Goal: Transaction & Acquisition: Purchase product/service

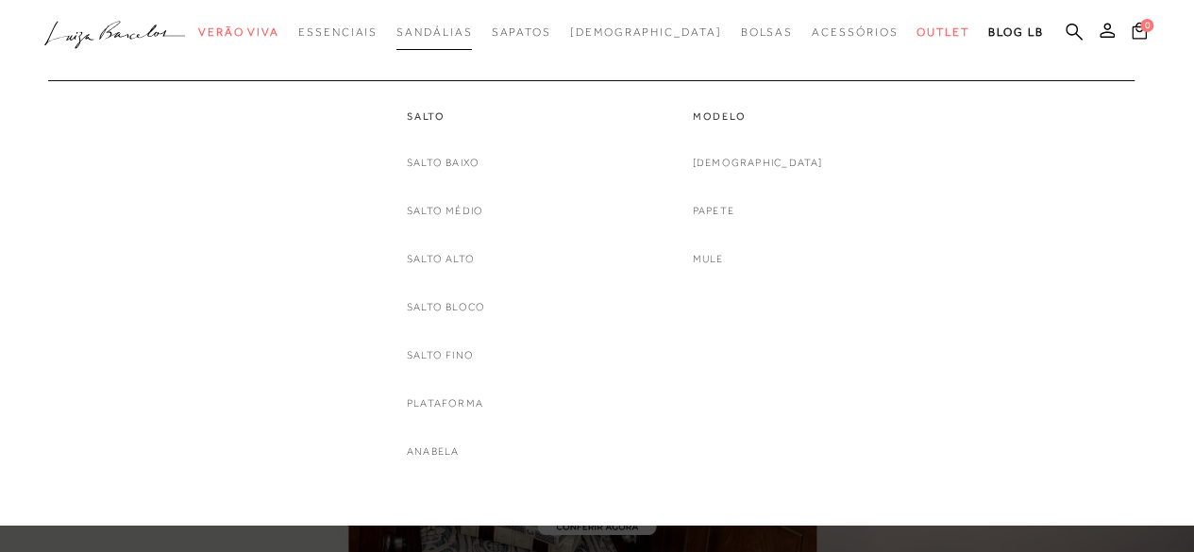
click at [462, 26] on span "Sandálias" at bounding box center [434, 31] width 76 height 13
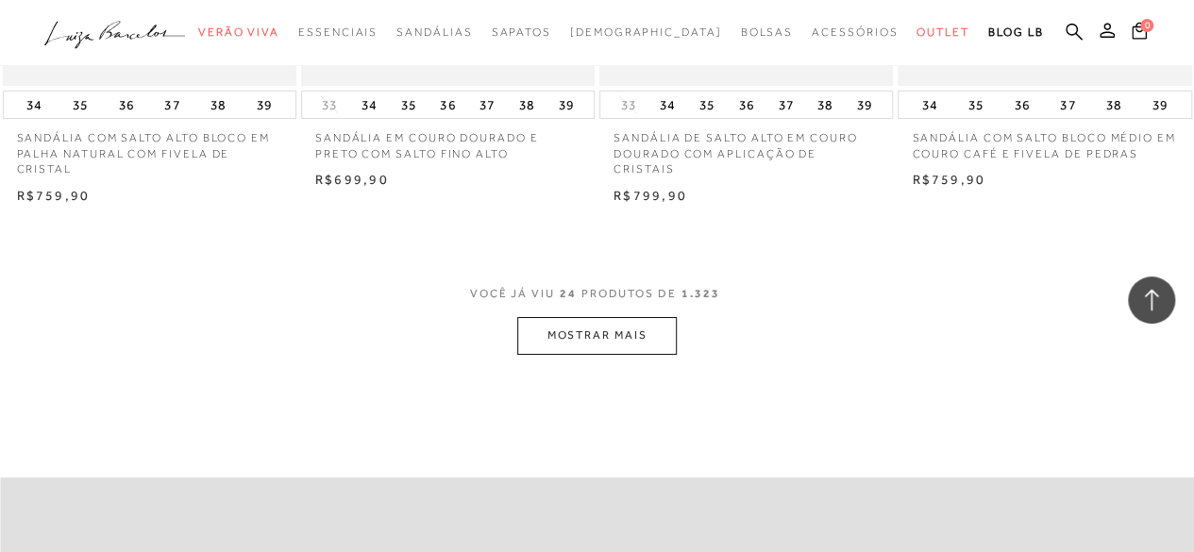
scroll to position [3398, 0]
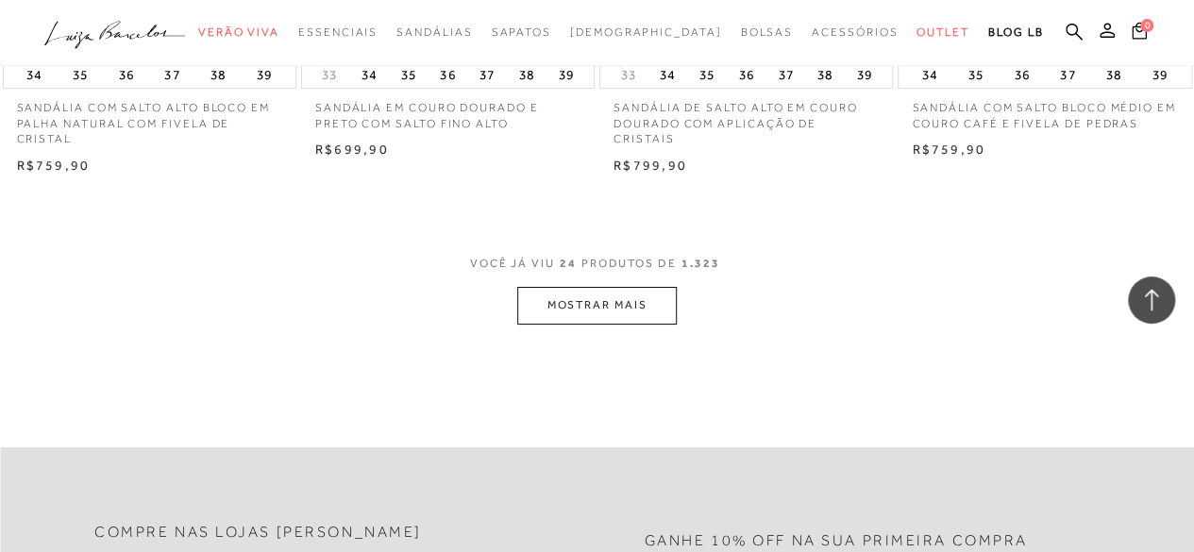
click at [643, 309] on button "MOSTRAR MAIS" at bounding box center [596, 305] width 159 height 37
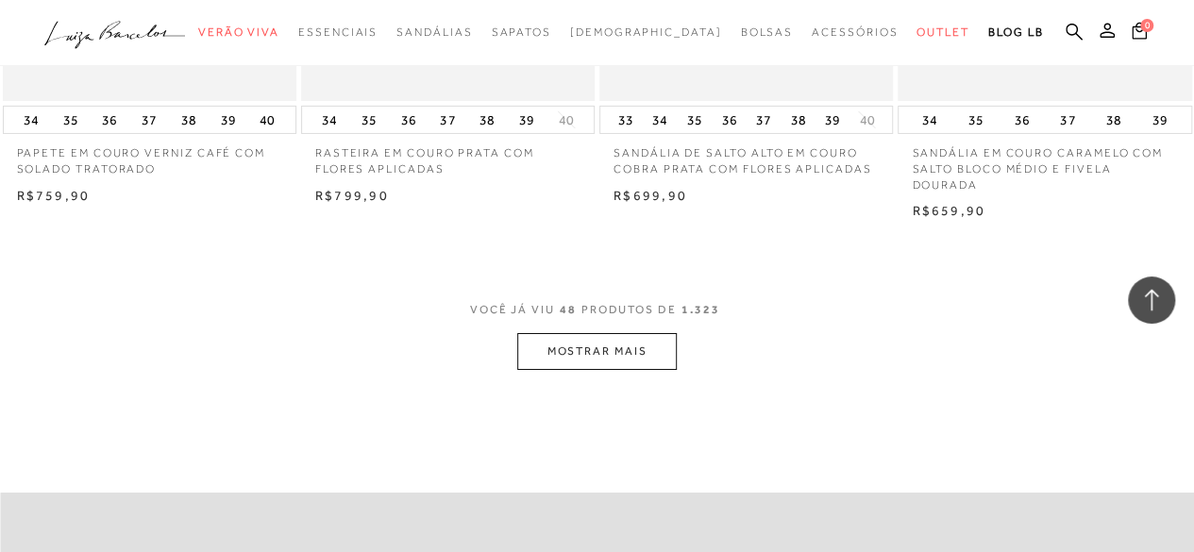
scroll to position [7078, 0]
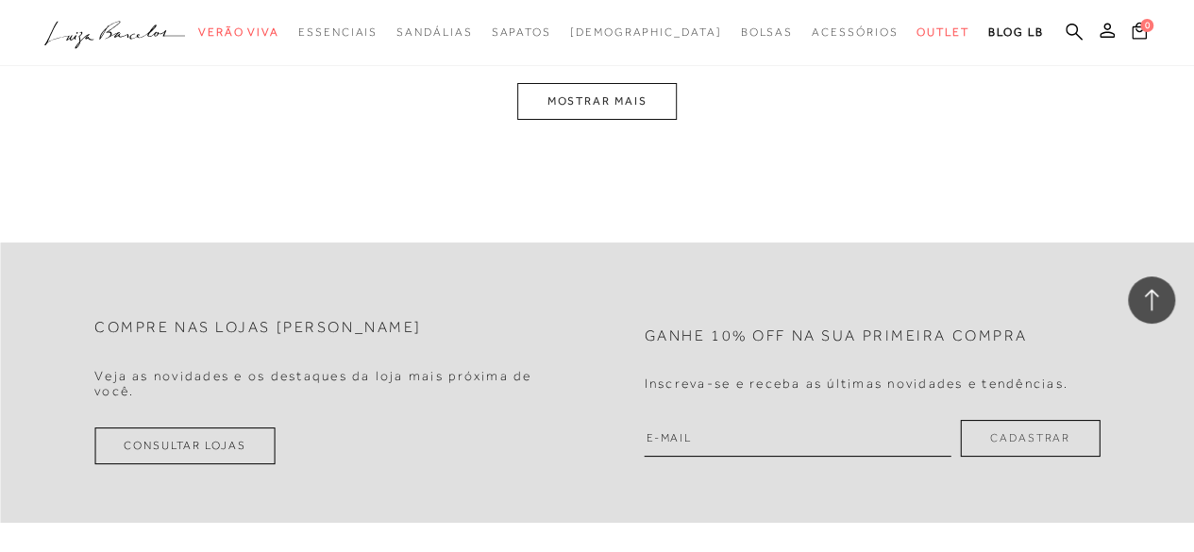
click at [651, 120] on button "MOSTRAR MAIS" at bounding box center [596, 101] width 159 height 37
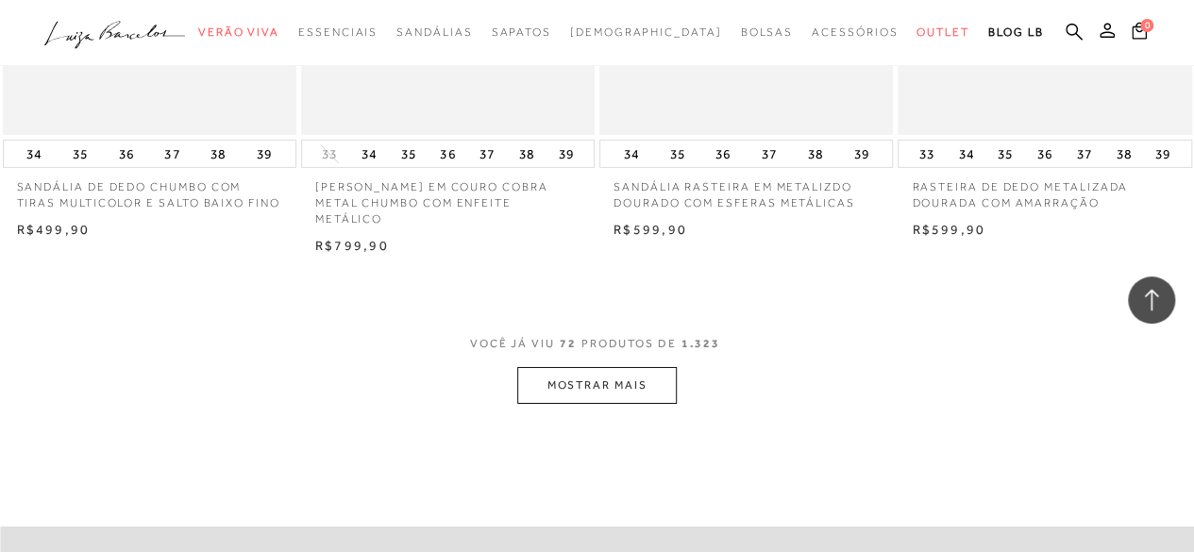
scroll to position [10348, 0]
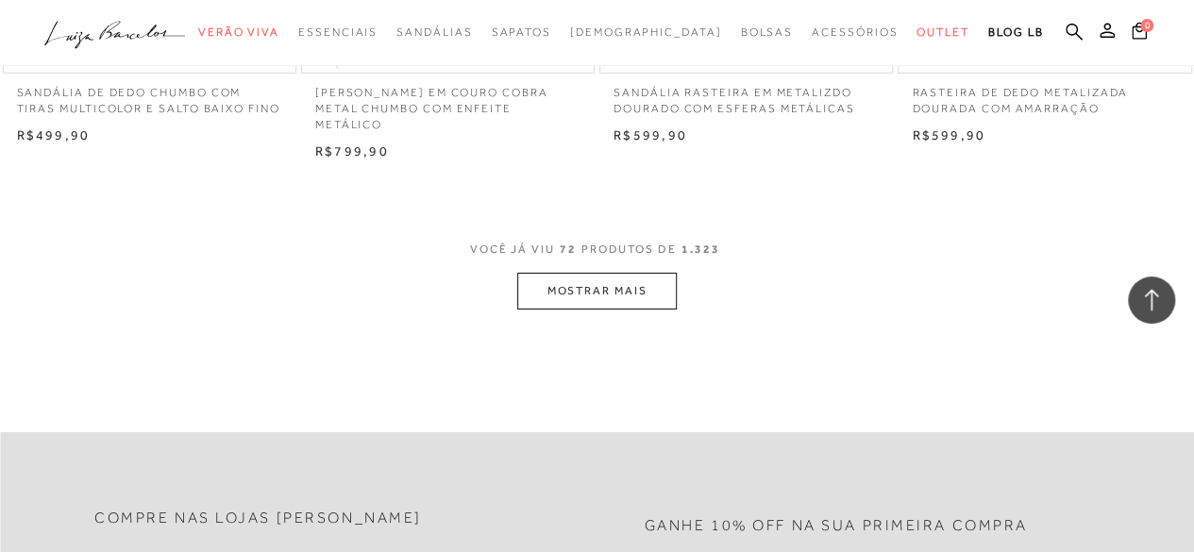
click at [633, 297] on button "MOSTRAR MAIS" at bounding box center [596, 291] width 159 height 37
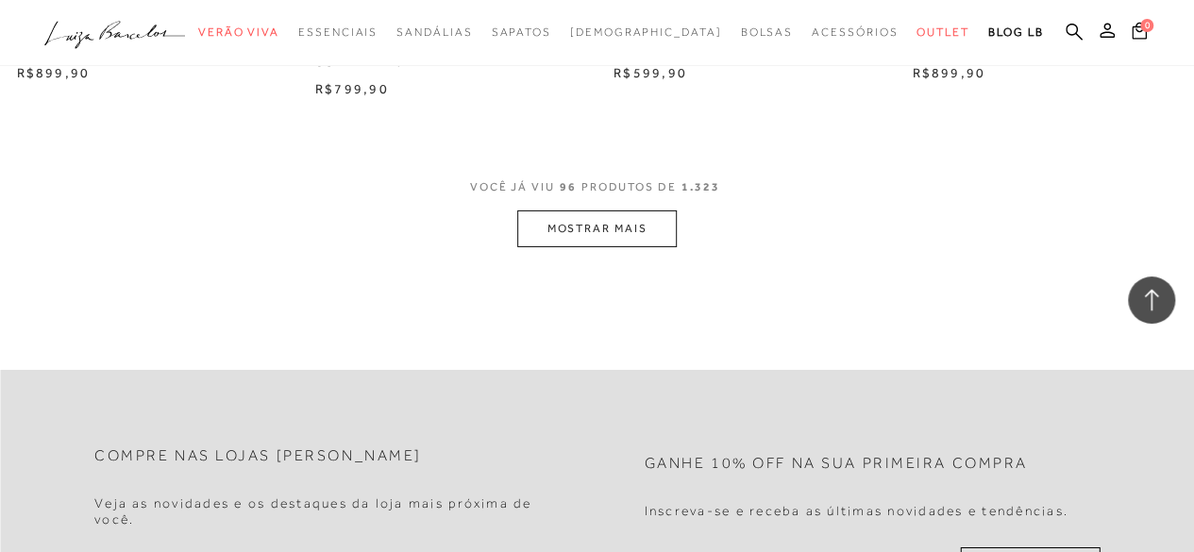
scroll to position [13840, 0]
click at [642, 236] on button "MOSTRAR MAIS" at bounding box center [596, 228] width 159 height 37
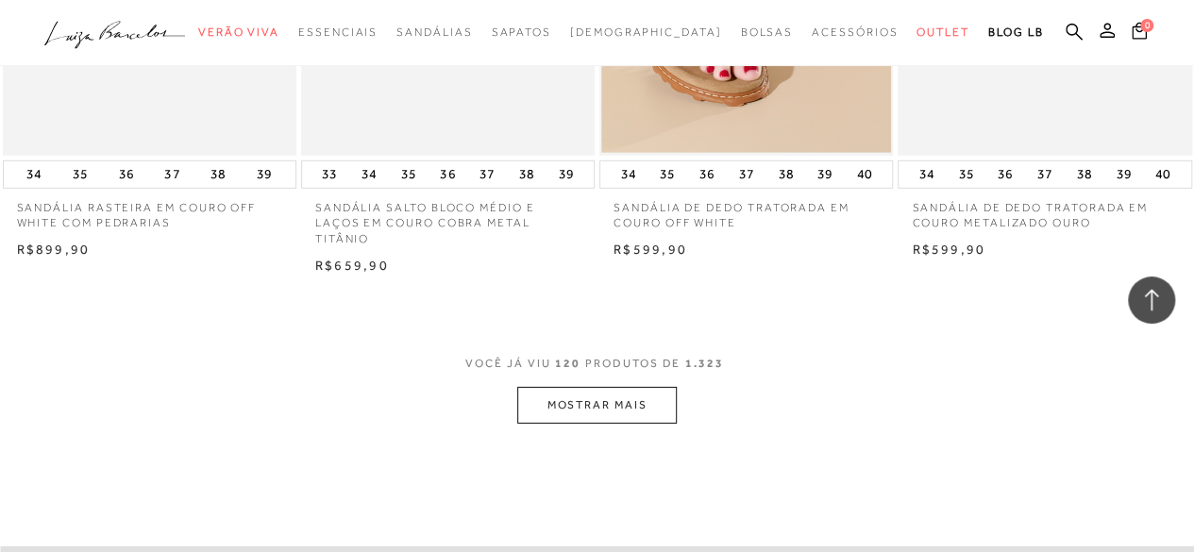
scroll to position [17144, 0]
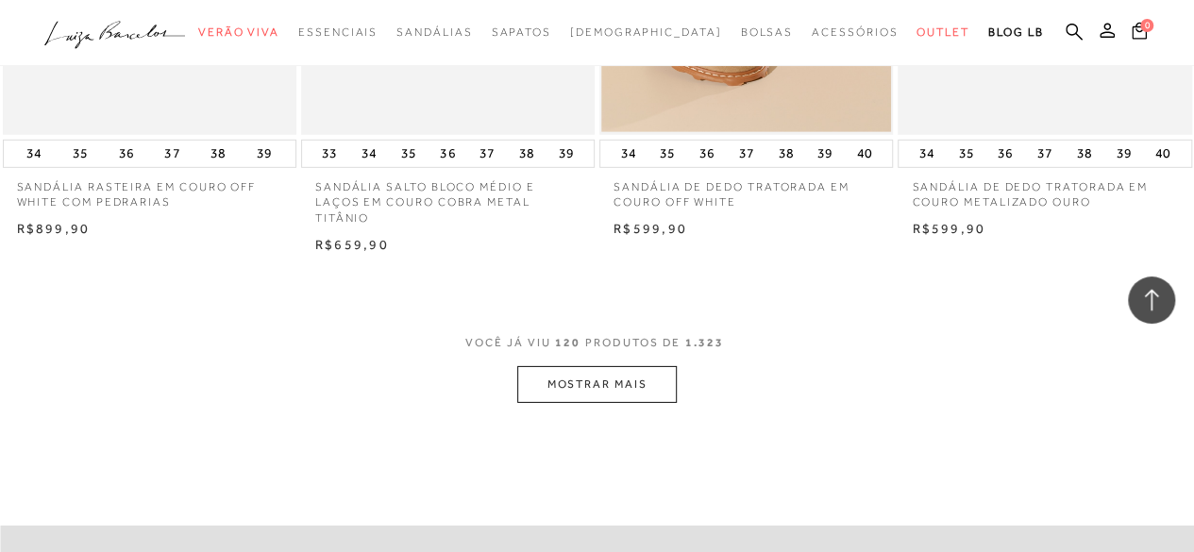
click at [638, 403] on button "MOSTRAR MAIS" at bounding box center [596, 384] width 159 height 37
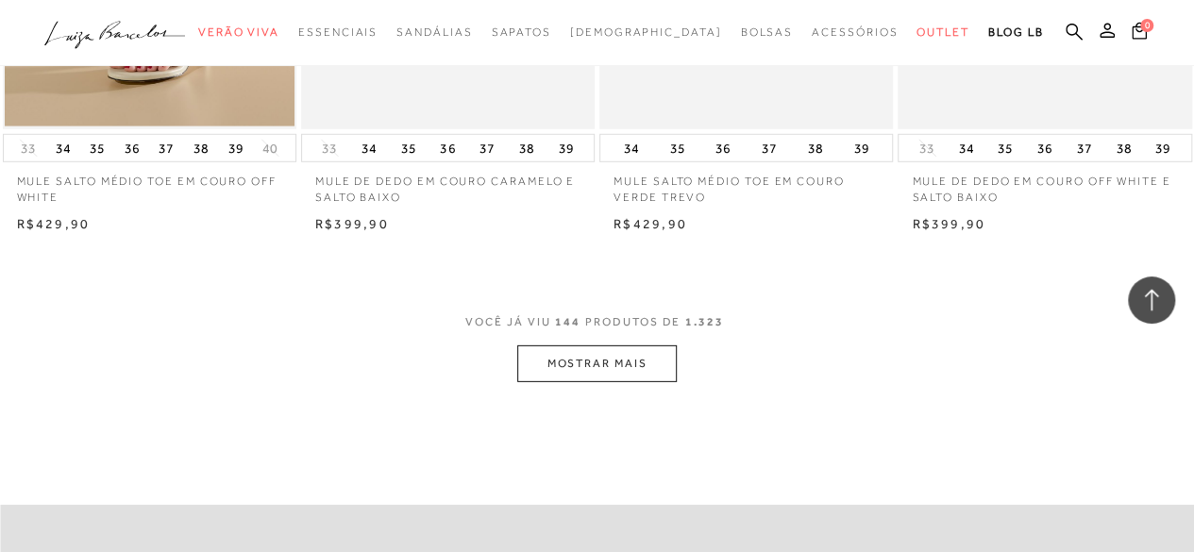
scroll to position [20636, 0]
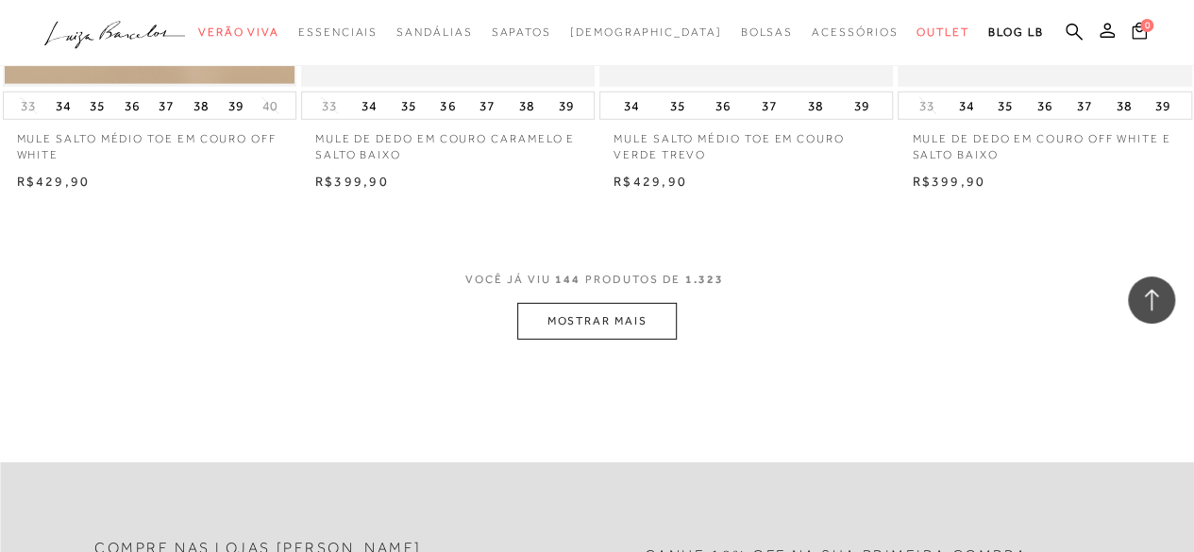
click at [657, 340] on button "MOSTRAR MAIS" at bounding box center [596, 321] width 159 height 37
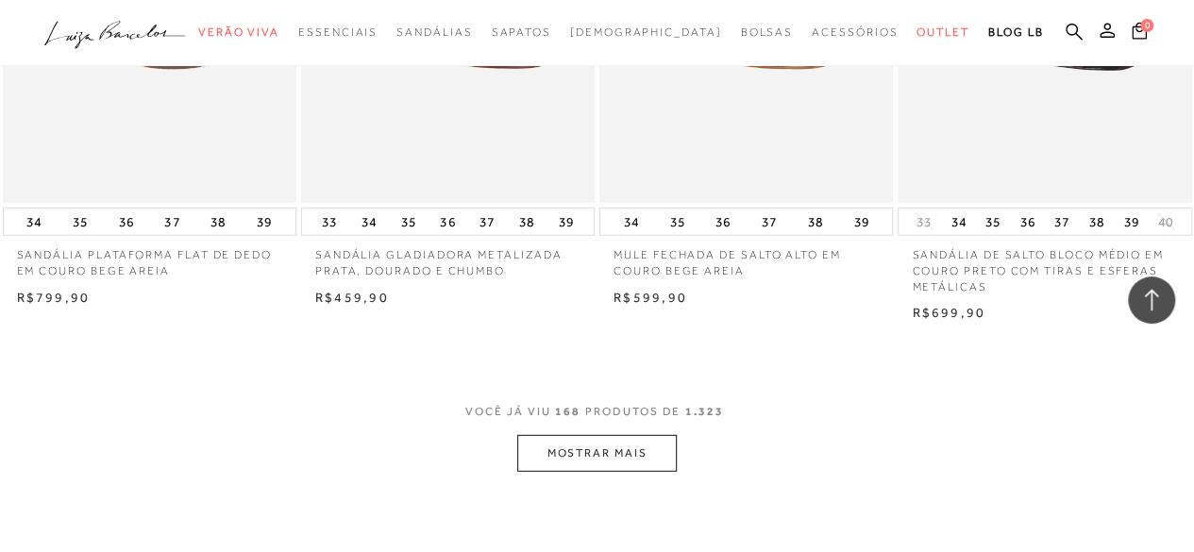
scroll to position [24033, 0]
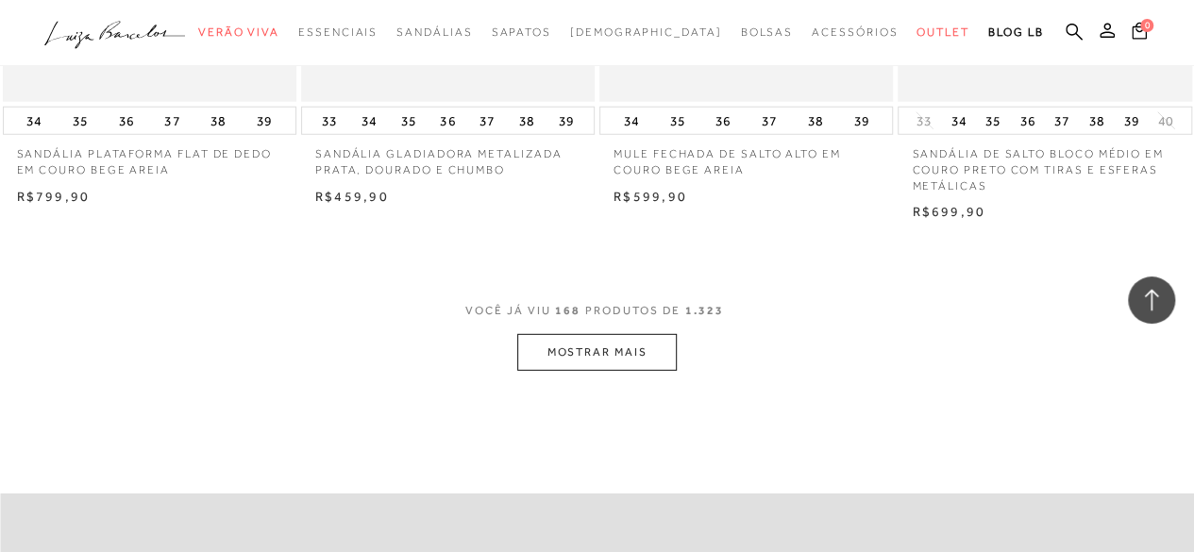
click at [617, 368] on button "MOSTRAR MAIS" at bounding box center [596, 352] width 159 height 37
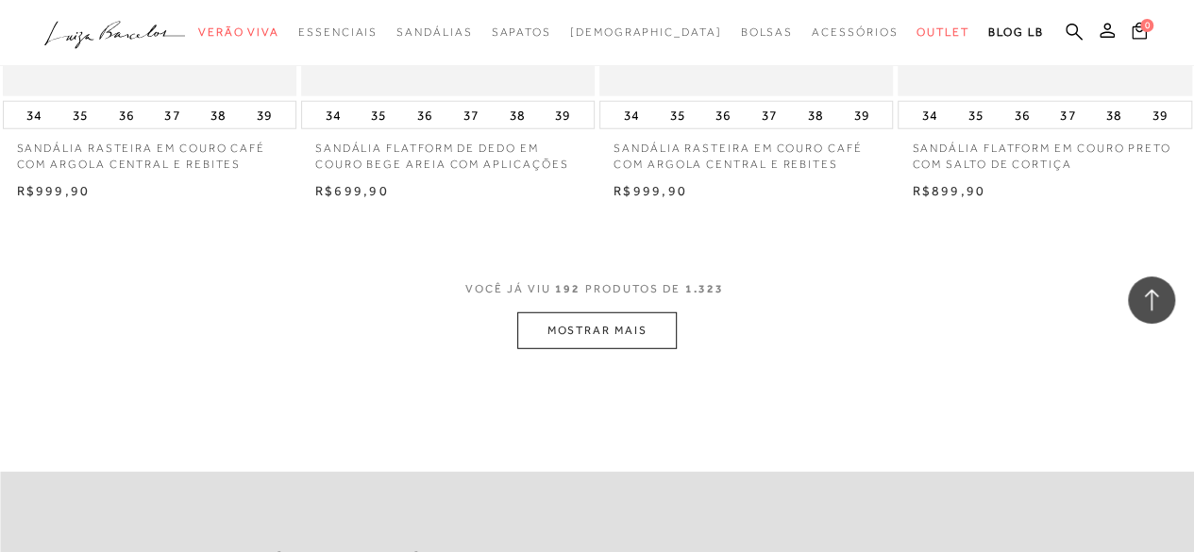
scroll to position [27581, 0]
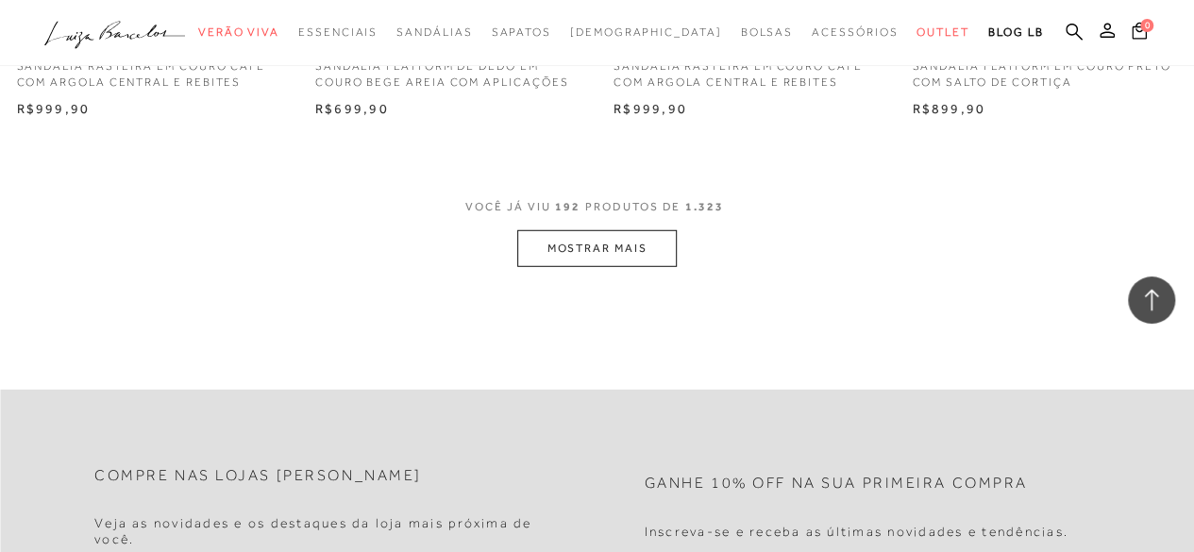
click at [627, 267] on button "MOSTRAR MAIS" at bounding box center [596, 248] width 159 height 37
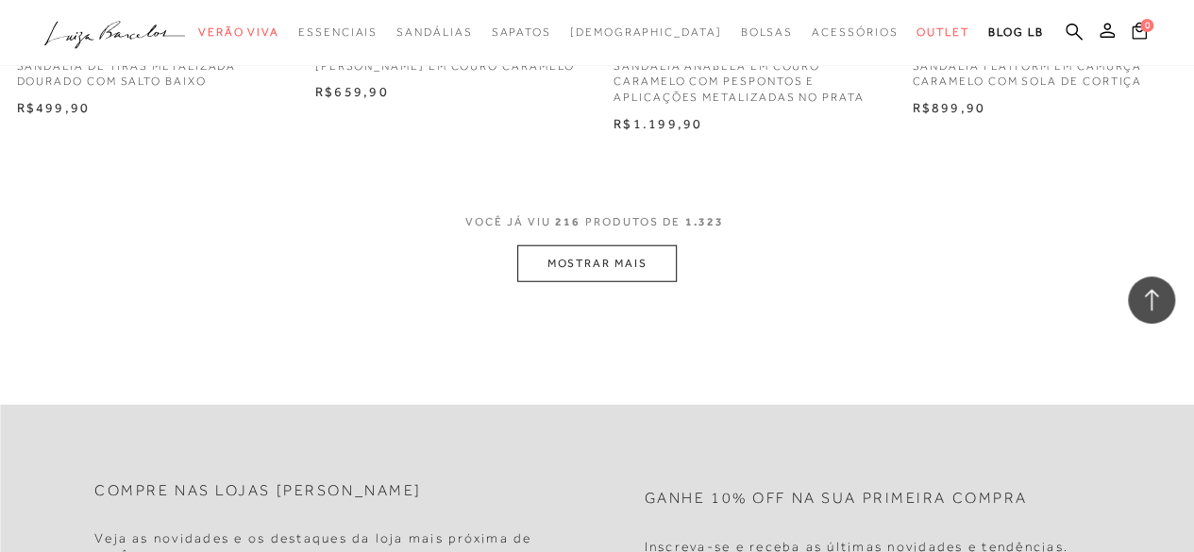
scroll to position [30978, 0]
click at [596, 282] on button "MOSTRAR MAIS" at bounding box center [596, 263] width 159 height 37
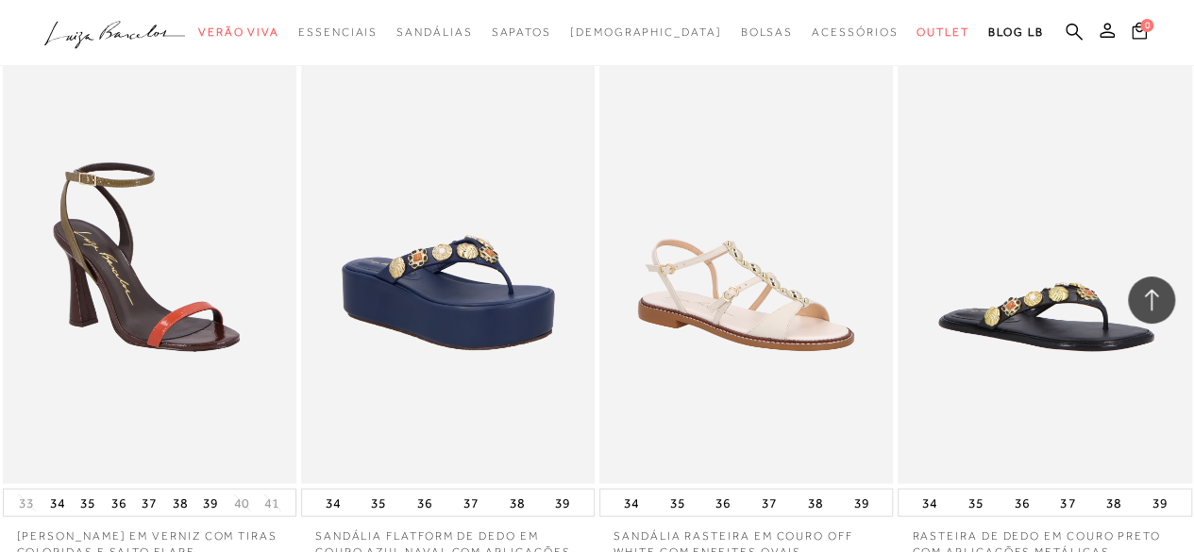
scroll to position [34470, 0]
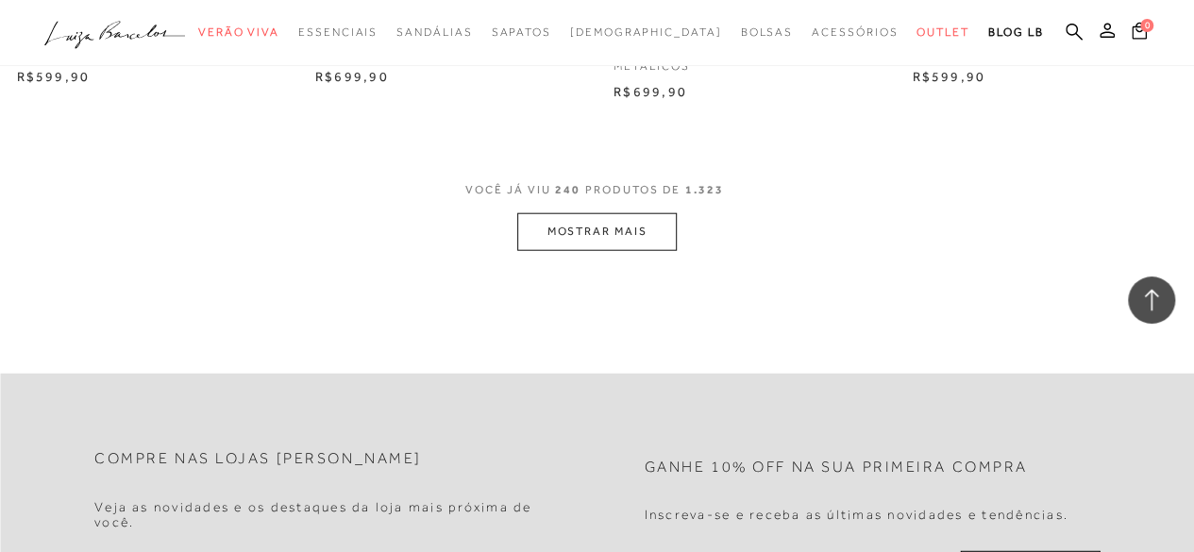
click at [570, 250] on button "MOSTRAR MAIS" at bounding box center [596, 231] width 159 height 37
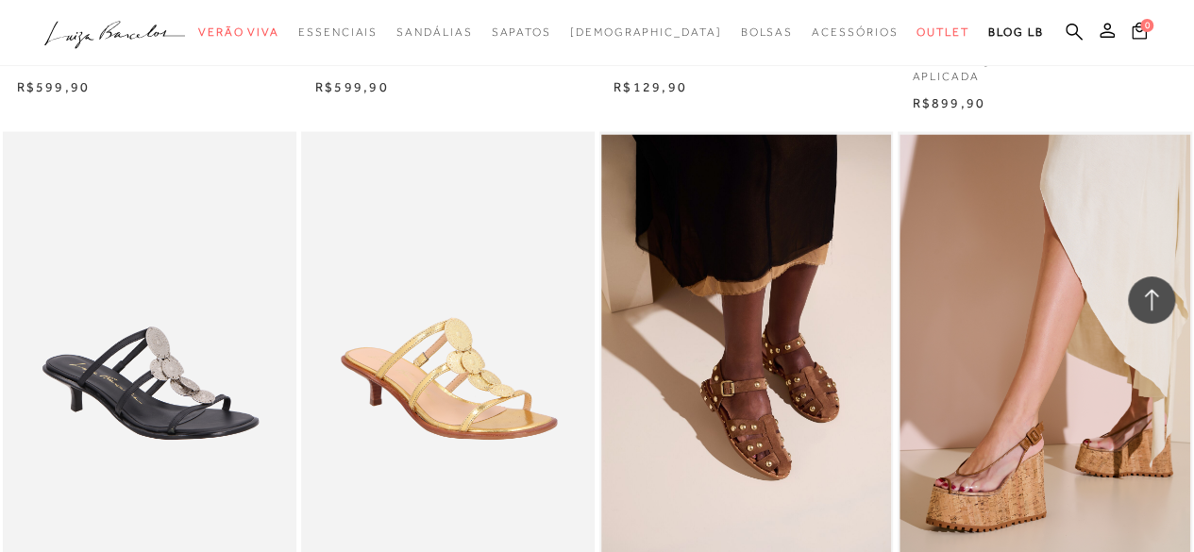
scroll to position [37774, 0]
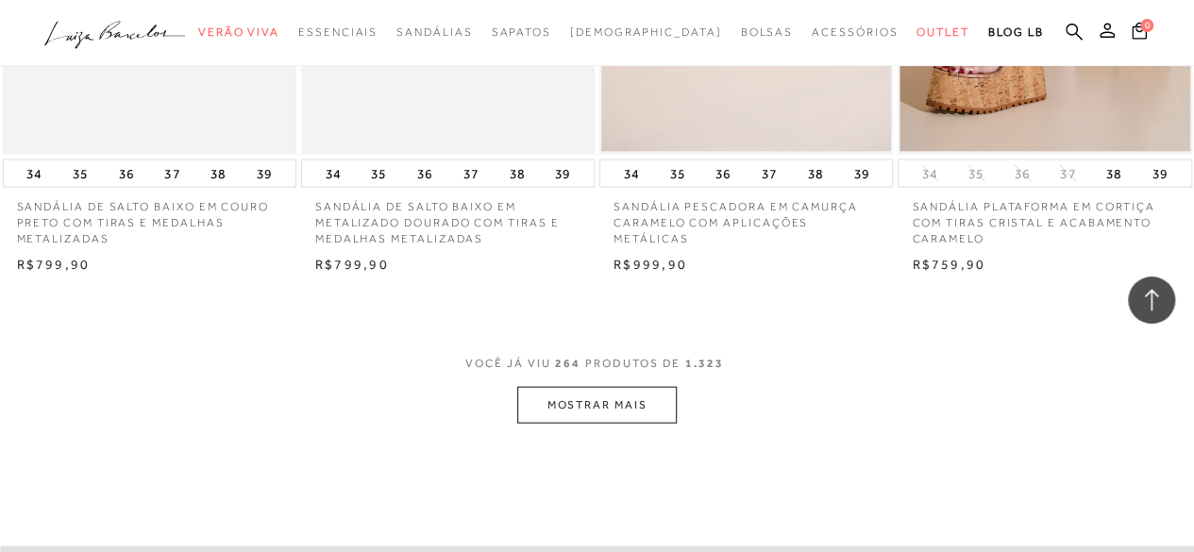
click at [596, 424] on button "MOSTRAR MAIS" at bounding box center [596, 405] width 159 height 37
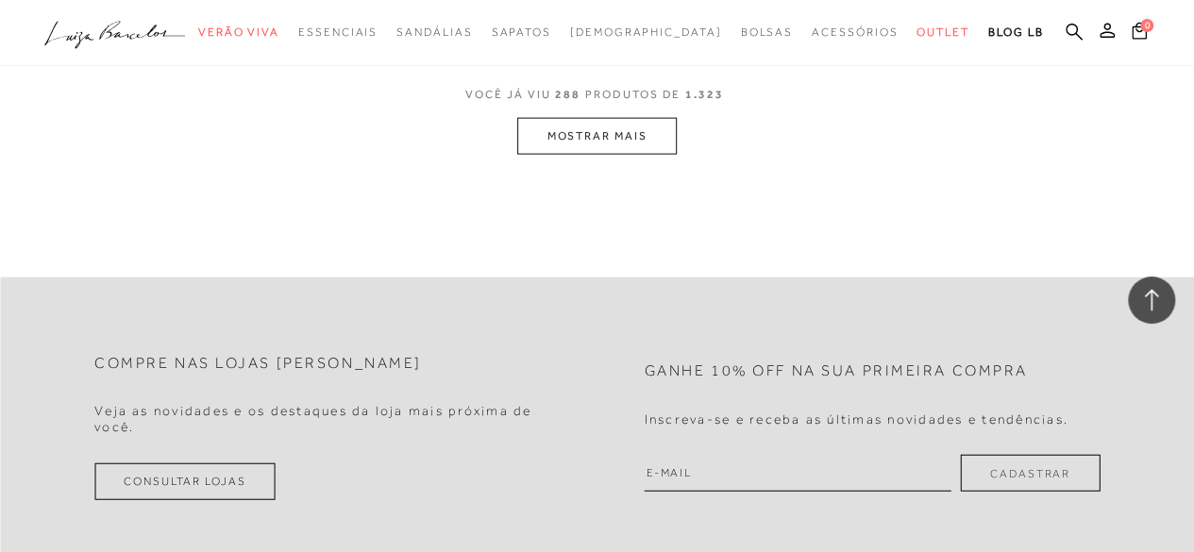
scroll to position [41394, 0]
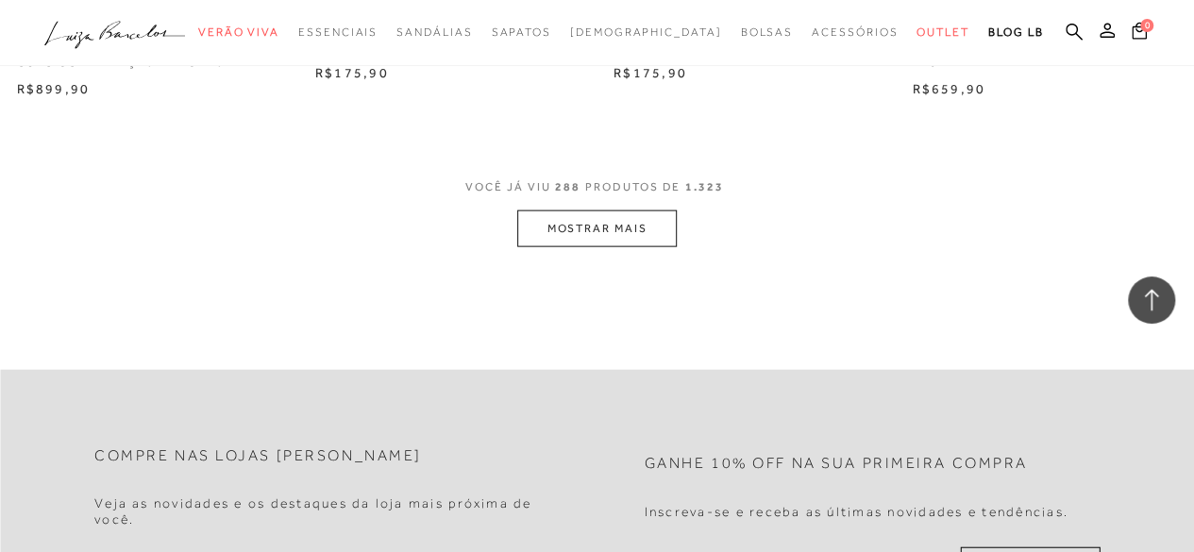
click at [661, 247] on button "MOSTRAR MAIS" at bounding box center [596, 228] width 159 height 37
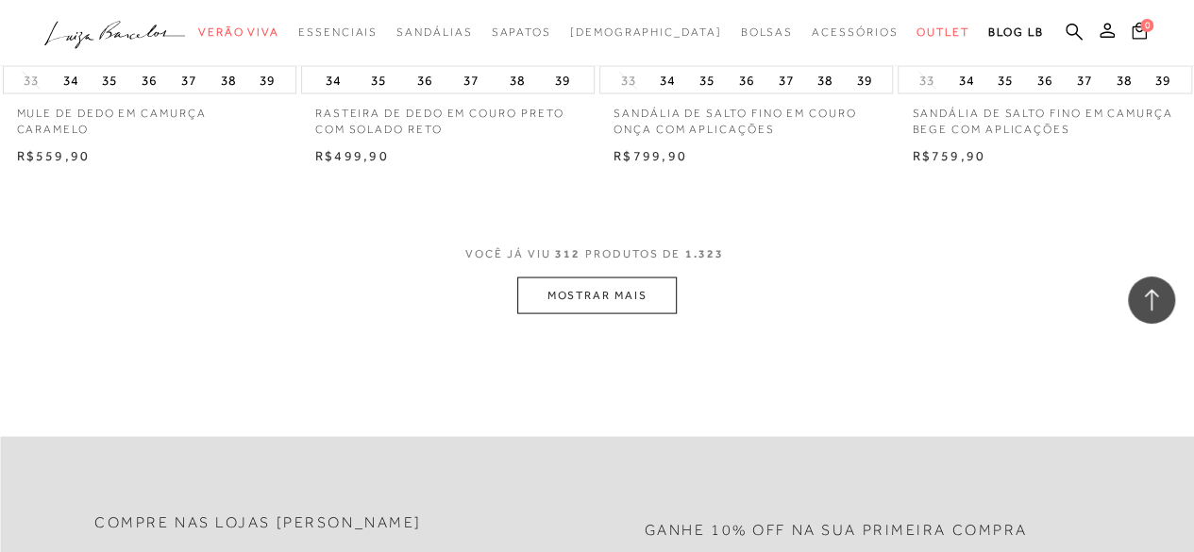
scroll to position [44800, 0]
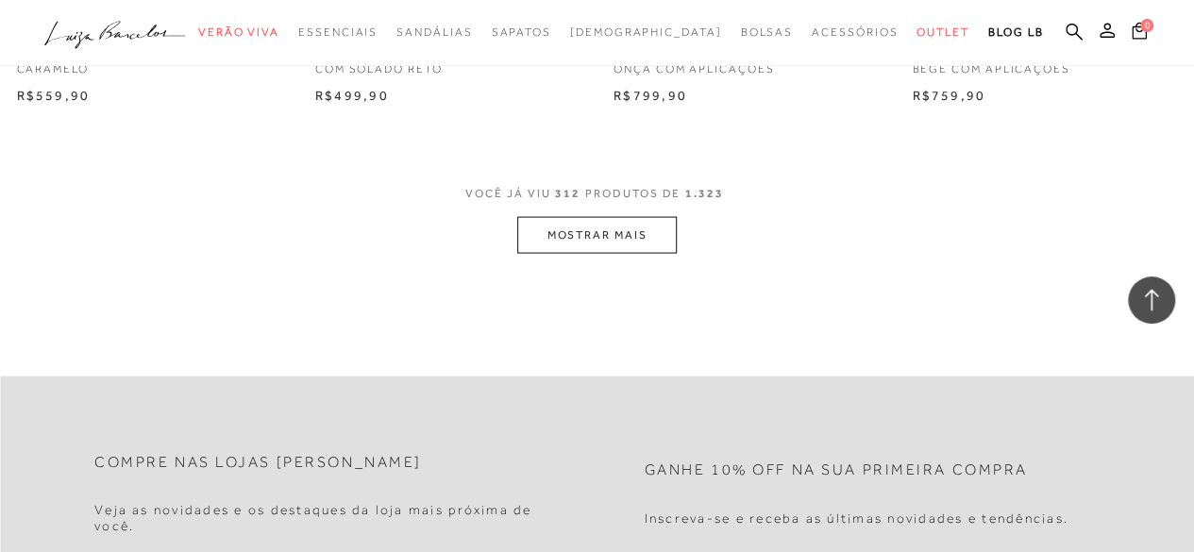
click at [651, 254] on button "MOSTRAR MAIS" at bounding box center [596, 235] width 159 height 37
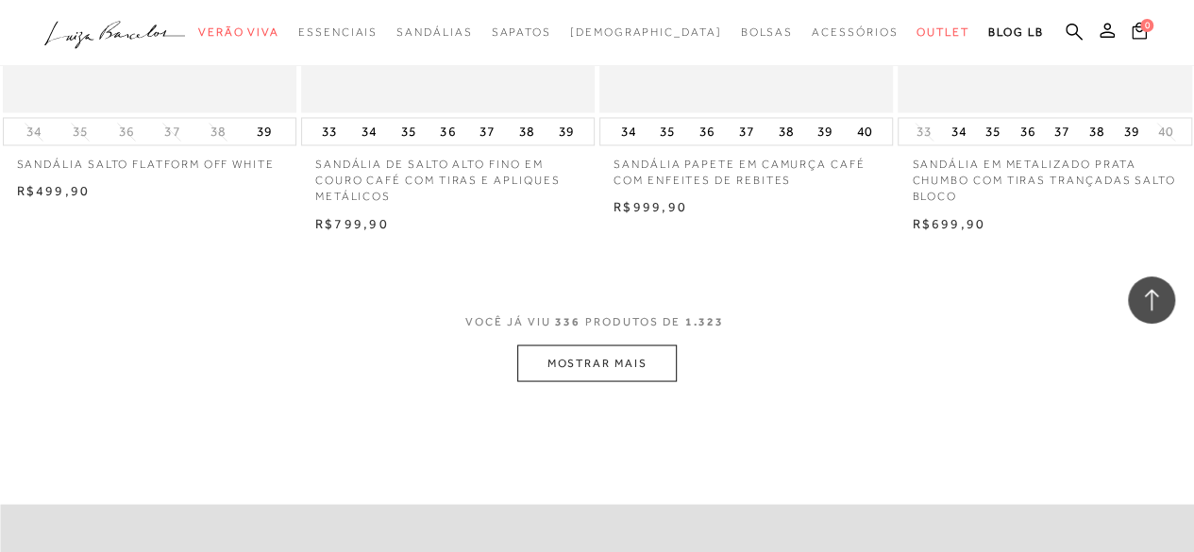
scroll to position [48316, 0]
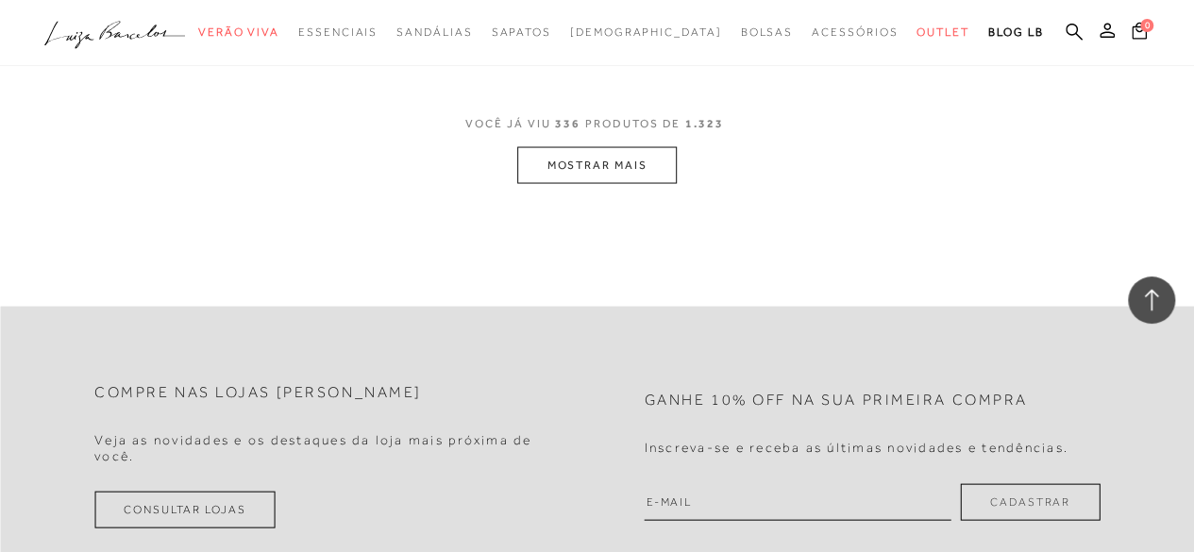
click at [617, 180] on button "MOSTRAR MAIS" at bounding box center [596, 164] width 159 height 37
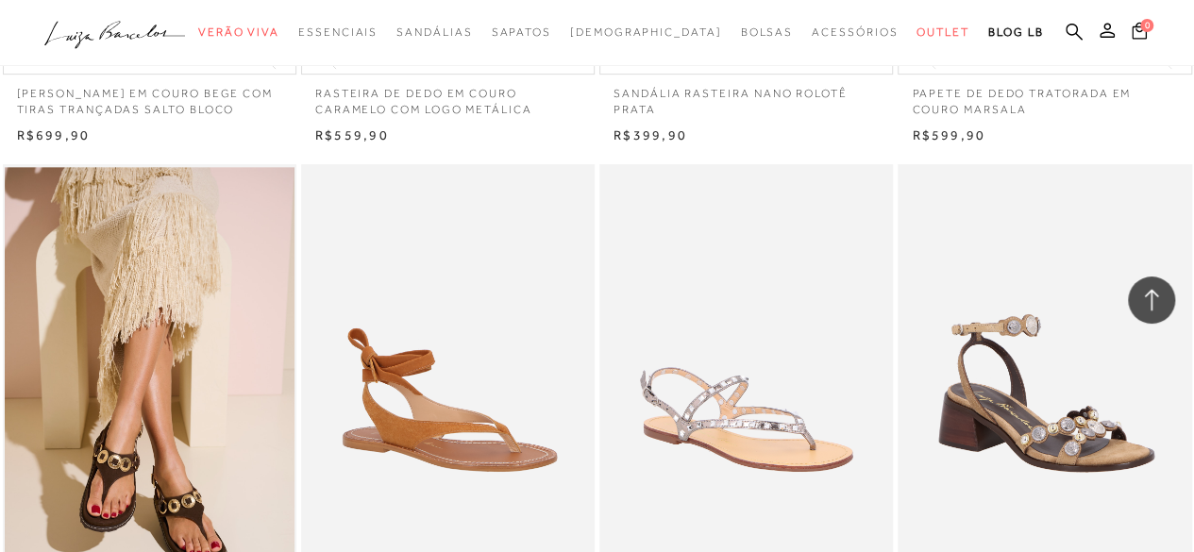
scroll to position [48557, 0]
